Goal: Task Accomplishment & Management: Use online tool/utility

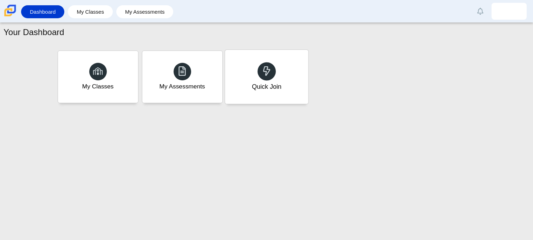
click at [275, 59] on div "Quick Join" at bounding box center [266, 77] width 83 height 54
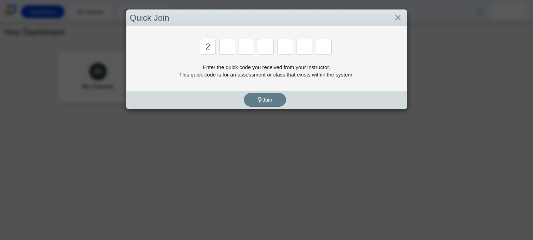
type input "2"
type input "c"
type input "u"
type input "p"
type input "s"
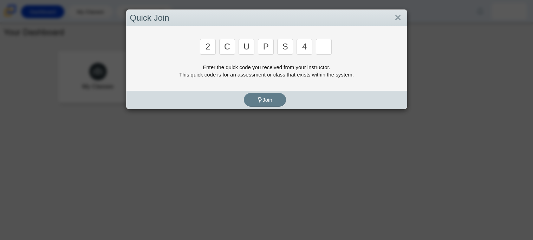
type input "4"
type input "a"
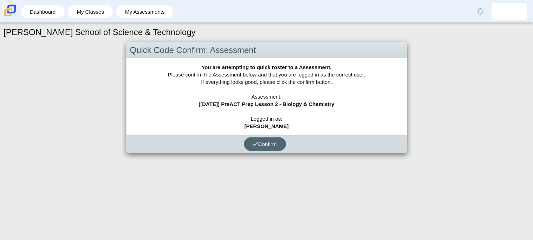
click at [272, 144] on span "Confirm" at bounding box center [265, 144] width 24 height 6
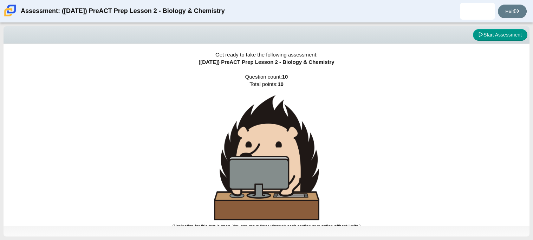
scroll to position [4, 0]
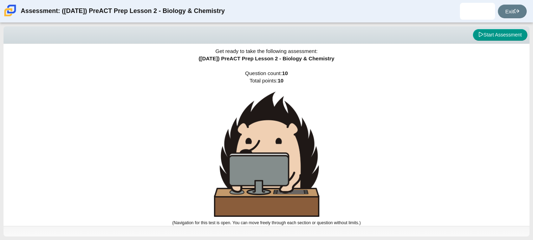
click at [310, 181] on img at bounding box center [266, 154] width 105 height 125
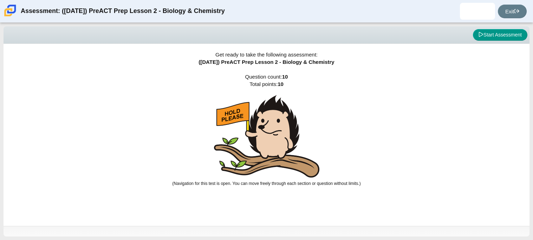
scroll to position [0, 0]
click at [502, 35] on button "Start Assessment" at bounding box center [500, 35] width 54 height 12
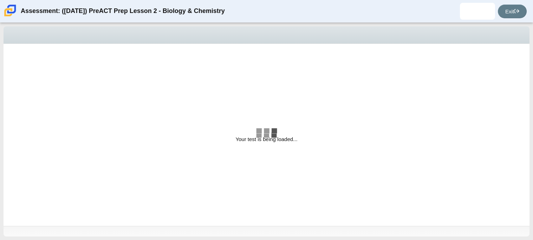
select select "88c27e0d-eae0-4ba9-ac20-9160ce6547ef"
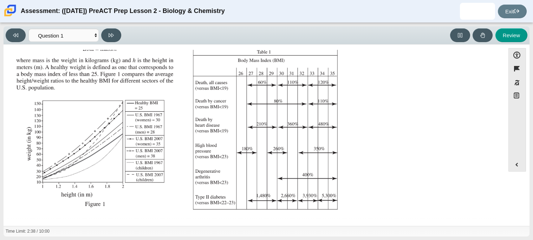
scroll to position [149, 0]
